Goal: Task Accomplishment & Management: Complete application form

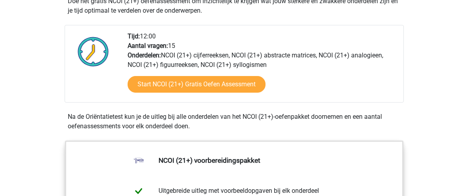
scroll to position [269, 0]
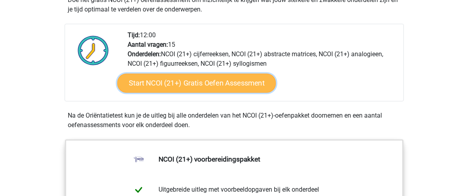
click at [241, 84] on link "Start NCOI (21+) Gratis Oefen Assessment" at bounding box center [196, 83] width 159 height 19
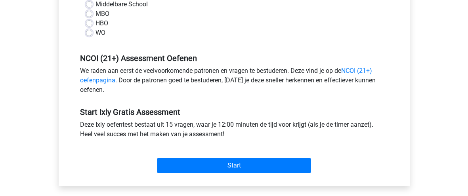
scroll to position [222, 0]
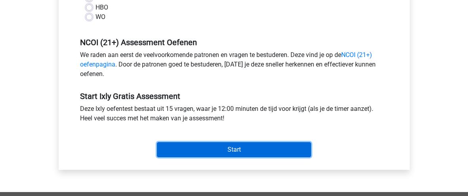
click at [203, 151] on input "Start" at bounding box center [234, 149] width 154 height 15
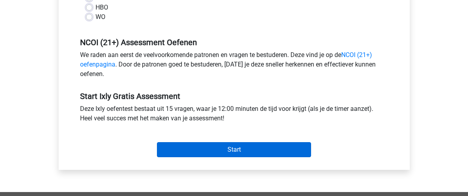
scroll to position [205, 0]
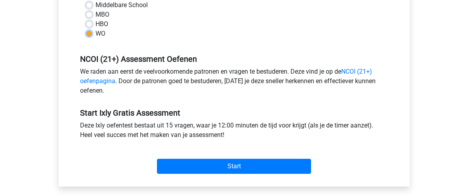
click at [86, 29] on input "WO" at bounding box center [89, 33] width 6 height 8
radio input "true"
click at [86, 19] on input "HBO" at bounding box center [89, 23] width 6 height 8
radio input "true"
click at [86, 10] on input "MBO" at bounding box center [89, 14] width 6 height 8
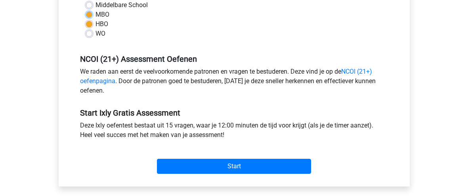
radio input "true"
click at [86, 0] on input "Middelbare School" at bounding box center [89, 4] width 6 height 8
radio input "true"
click at [86, 29] on input "WO" at bounding box center [89, 33] width 6 height 8
radio input "true"
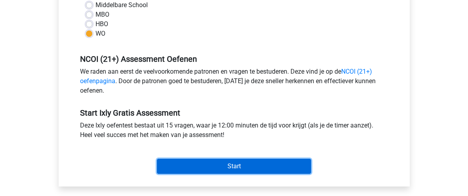
click at [237, 165] on input "Start" at bounding box center [234, 166] width 154 height 15
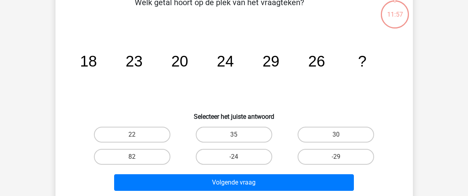
scroll to position [47, 0]
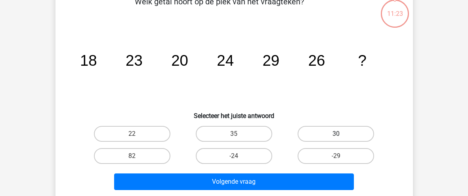
click at [331, 134] on label "30" at bounding box center [336, 134] width 76 height 16
click at [336, 134] on input "30" at bounding box center [338, 136] width 5 height 5
radio input "true"
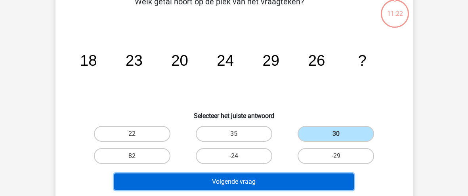
click at [285, 178] on button "Volgende vraag" at bounding box center [234, 182] width 240 height 17
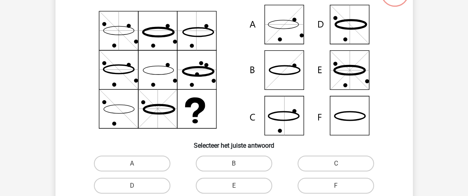
scroll to position [52, 0]
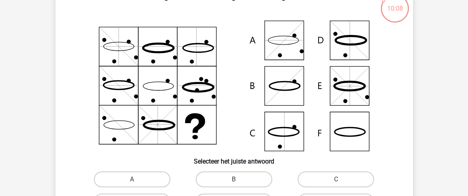
click at [336, 140] on icon at bounding box center [234, 86] width 319 height 131
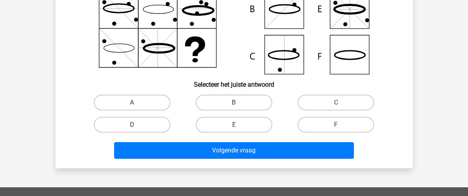
scroll to position [135, 0]
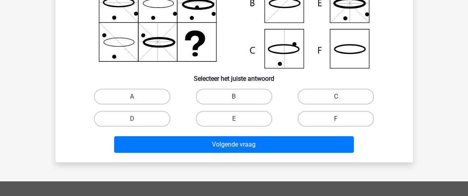
click at [347, 120] on label "F" at bounding box center [336, 119] width 76 height 16
click at [341, 120] on input "F" at bounding box center [338, 121] width 5 height 5
radio input "true"
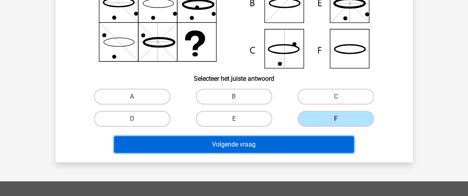
click at [247, 139] on button "Volgende vraag" at bounding box center [234, 144] width 240 height 17
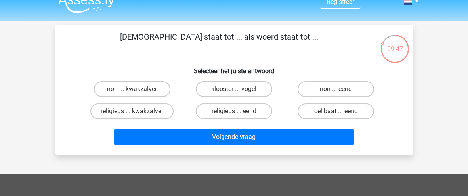
scroll to position [23, 0]
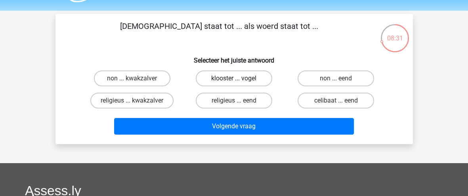
click at [262, 81] on label "klooster ... vogel" at bounding box center [234, 79] width 76 height 16
click at [239, 81] on input "klooster ... vogel" at bounding box center [236, 80] width 5 height 5
radio input "true"
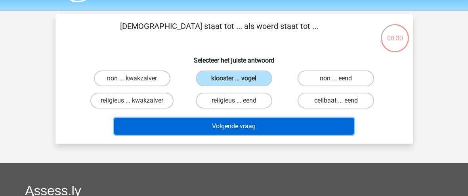
click at [252, 124] on button "Volgende vraag" at bounding box center [234, 126] width 240 height 17
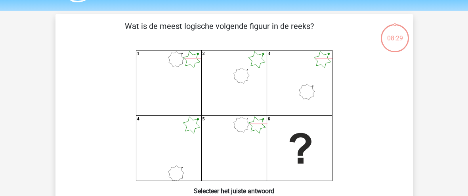
scroll to position [36, 0]
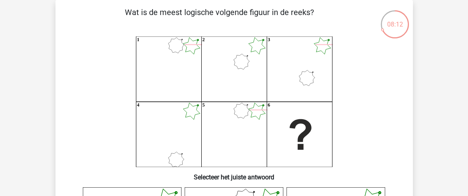
click at [348, 134] on icon "1 2 3 4 5 6" at bounding box center [234, 101] width 319 height 131
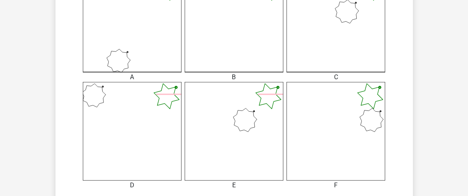
scroll to position [258, 0]
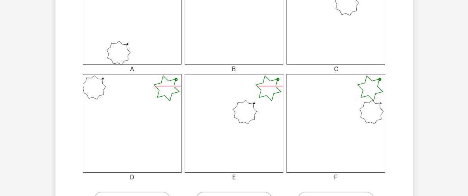
click at [342, 52] on icon at bounding box center [336, 15] width 99 height 99
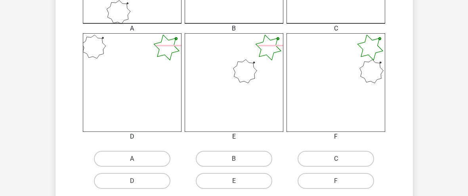
scroll to position [301, 0]
click at [336, 156] on label "C" at bounding box center [336, 157] width 76 height 16
click at [336, 157] on input "C" at bounding box center [338, 159] width 5 height 5
radio input "true"
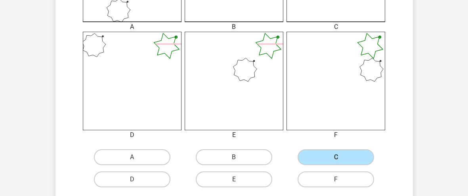
click at [132, 180] on input "D" at bounding box center [134, 182] width 5 height 5
radio input "true"
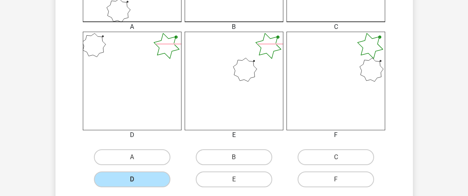
click at [234, 180] on input "E" at bounding box center [236, 182] width 5 height 5
radio input "true"
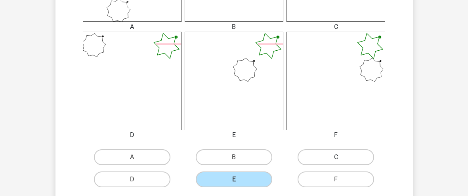
click at [348, 155] on label "C" at bounding box center [336, 157] width 76 height 16
click at [341, 157] on input "C" at bounding box center [338, 159] width 5 height 5
radio input "true"
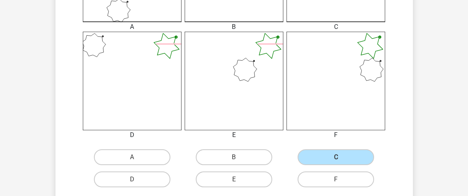
click at [132, 180] on input "D" at bounding box center [134, 182] width 5 height 5
radio input "true"
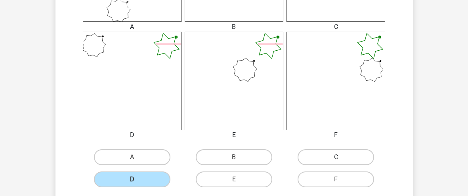
click at [357, 150] on label "C" at bounding box center [336, 157] width 76 height 16
click at [341, 157] on input "C" at bounding box center [338, 159] width 5 height 5
radio input "true"
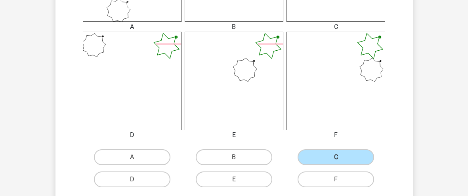
click at [381, 167] on div "C" at bounding box center [336, 157] width 102 height 22
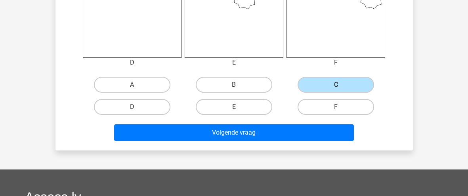
scroll to position [396, 0]
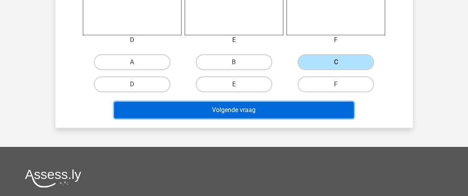
click at [225, 109] on button "Volgende vraag" at bounding box center [234, 110] width 240 height 17
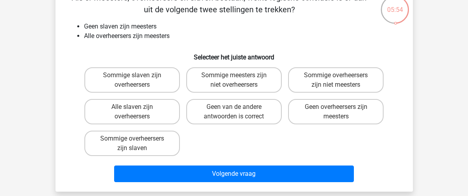
scroll to position [52, 0]
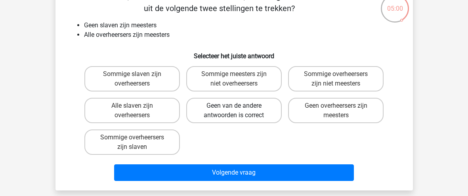
click at [229, 108] on label "Geen van de andere antwoorden is correct" at bounding box center [234, 110] width 96 height 25
click at [234, 108] on input "Geen van de andere antwoorden is correct" at bounding box center [236, 108] width 5 height 5
radio input "true"
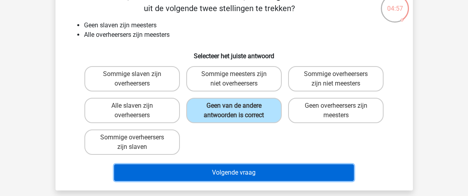
click at [256, 176] on button "Volgende vraag" at bounding box center [234, 172] width 240 height 17
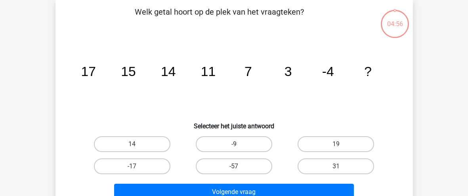
scroll to position [36, 0]
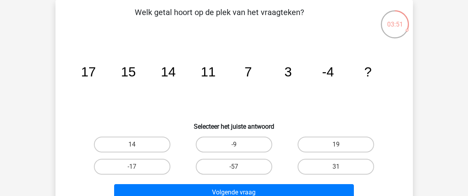
click at [235, 147] on input "-9" at bounding box center [236, 147] width 5 height 5
radio input "true"
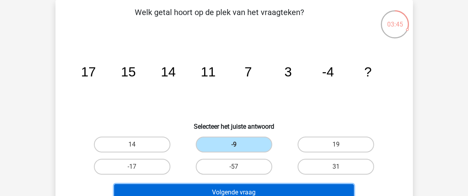
click at [271, 186] on button "Volgende vraag" at bounding box center [234, 192] width 240 height 17
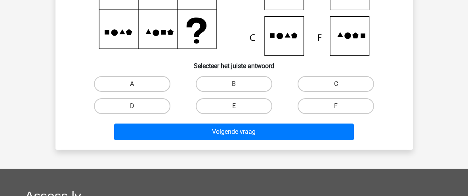
scroll to position [150, 0]
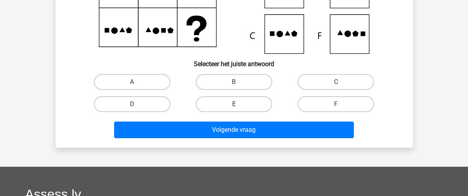
click at [243, 105] on label "E" at bounding box center [234, 104] width 76 height 16
click at [239, 105] on input "E" at bounding box center [236, 106] width 5 height 5
radio input "true"
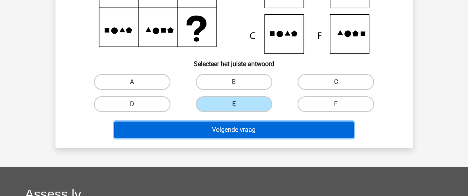
click at [250, 130] on button "Volgende vraag" at bounding box center [234, 130] width 240 height 17
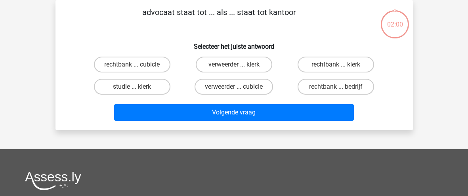
scroll to position [36, 0]
click at [156, 65] on label "rechtbank ... cubicle" at bounding box center [132, 65] width 76 height 16
click at [137, 65] on input "rechtbank ... cubicle" at bounding box center [134, 67] width 5 height 5
radio input "true"
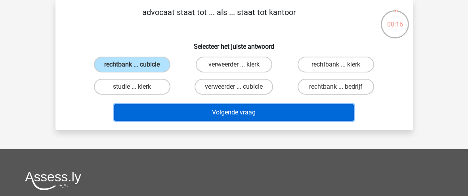
click at [242, 110] on button "Volgende vraag" at bounding box center [234, 112] width 240 height 17
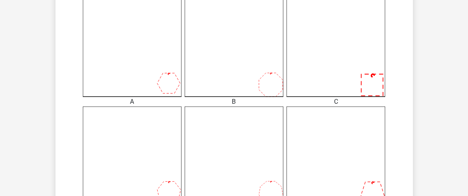
scroll to position [227, 0]
